Goal: Answer question/provide support: Share knowledge or assist other users

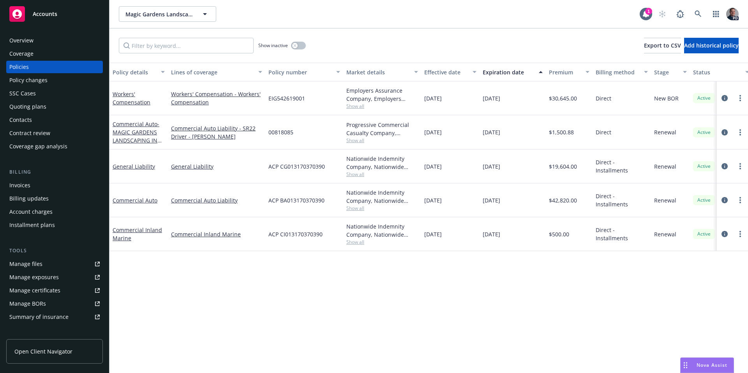
scroll to position [67, 0]
click at [710, 365] on span "Nova Assist" at bounding box center [712, 365] width 31 height 7
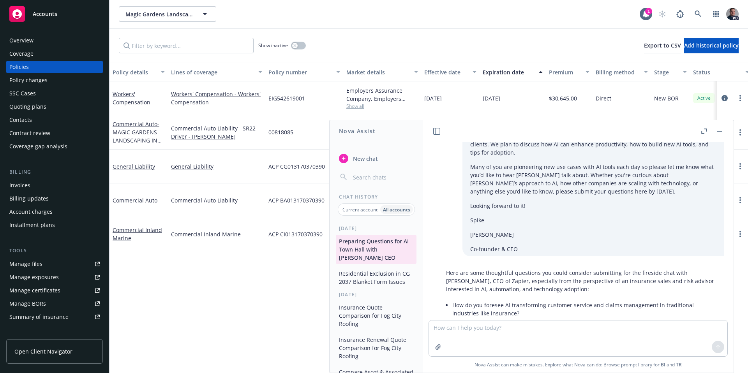
click at [386, 269] on button "Residential Exclusion in CG 2037 Blanket Form Issues" at bounding box center [376, 277] width 81 height 21
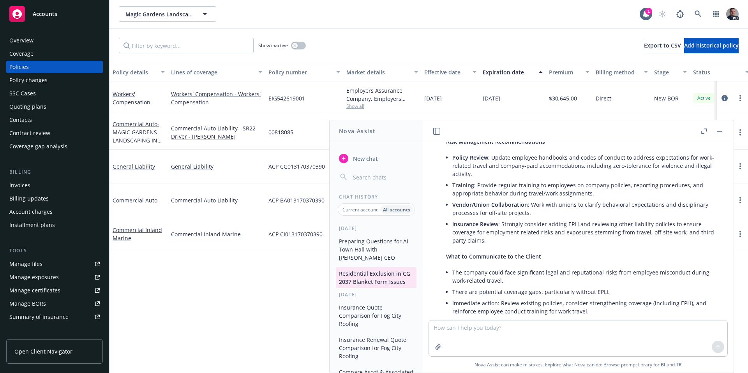
scroll to position [1205, 0]
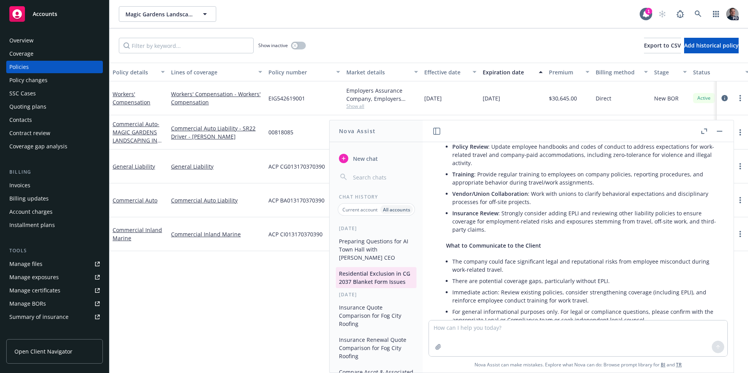
click at [514, 343] on textarea at bounding box center [578, 339] width 299 height 36
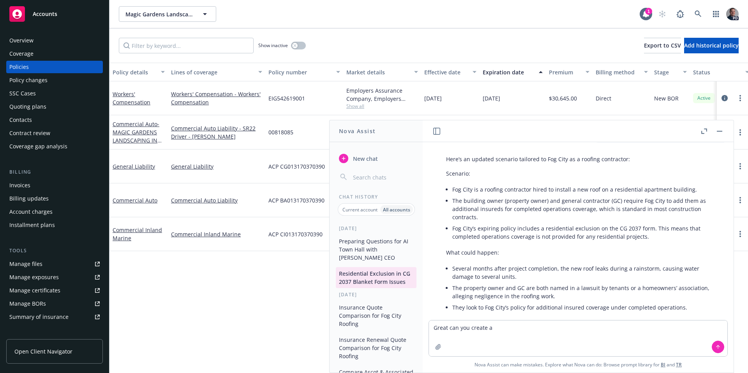
scroll to position [472, 0]
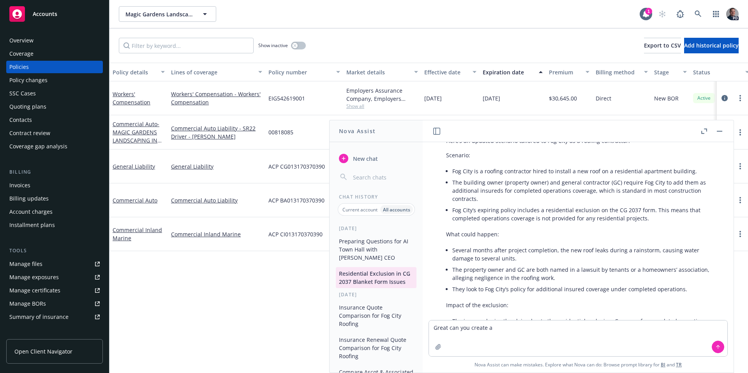
type textarea "Great can you create a"
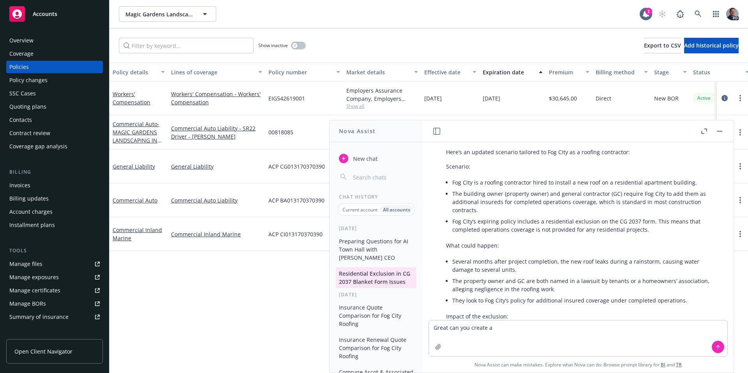
scroll to position [461, 0]
drag, startPoint x: 446, startPoint y: 147, endPoint x: 477, endPoint y: 154, distance: 32.1
click at [477, 154] on div "Here’s an updated scenario tailored to Fog City as a roofing contractor: Scenar…" at bounding box center [582, 311] width 286 height 332
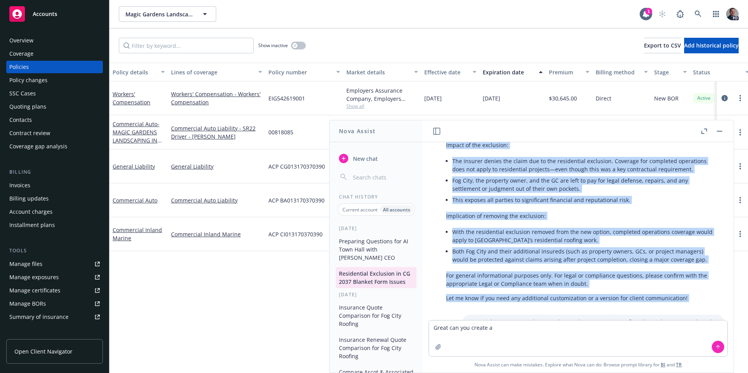
scroll to position [634, 0]
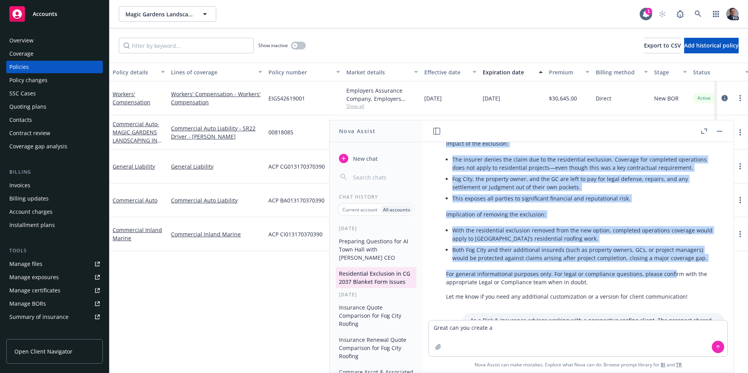
drag, startPoint x: 447, startPoint y: 159, endPoint x: 669, endPoint y: 265, distance: 246.4
click at [669, 265] on div "Here’s an updated scenario tailored to Fog City as a roofing contractor: Scenar…" at bounding box center [582, 138] width 286 height 332
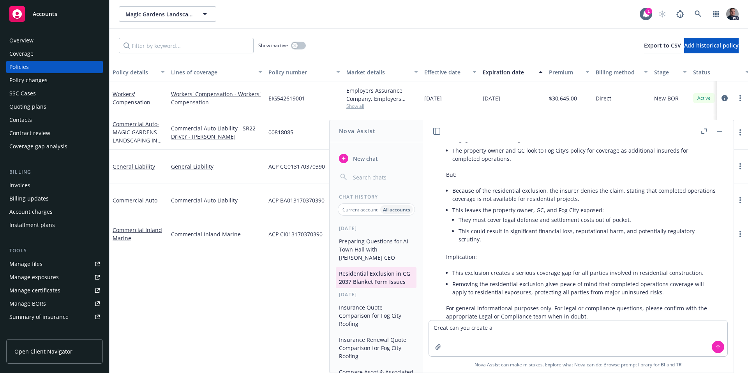
scroll to position [238, 0]
